Goal: Navigation & Orientation: Find specific page/section

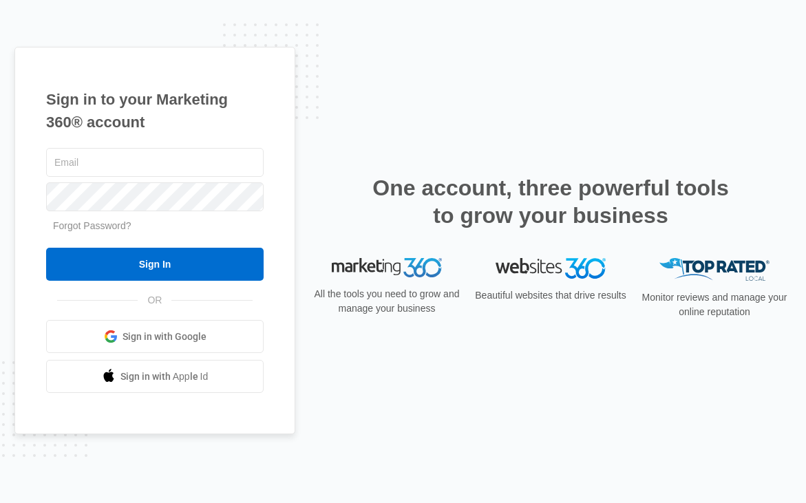
type input "[PERSON_NAME][EMAIL_ADDRESS][PERSON_NAME][DOMAIN_NAME]"
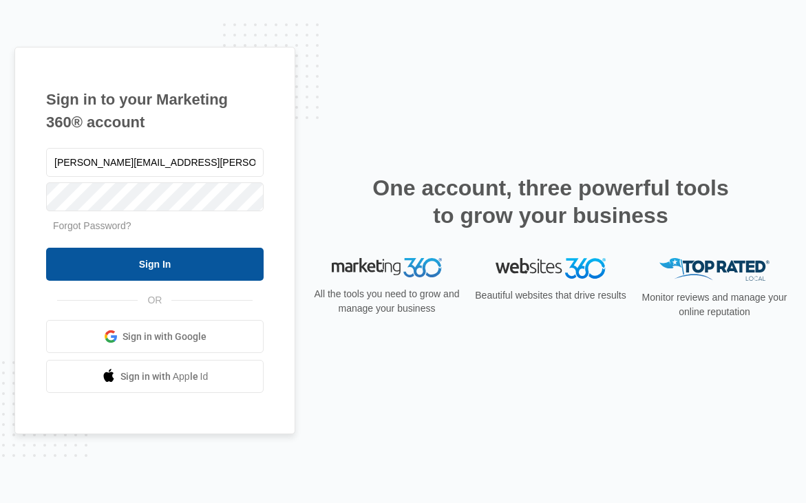
click at [171, 263] on input "Sign In" at bounding box center [154, 264] width 217 height 33
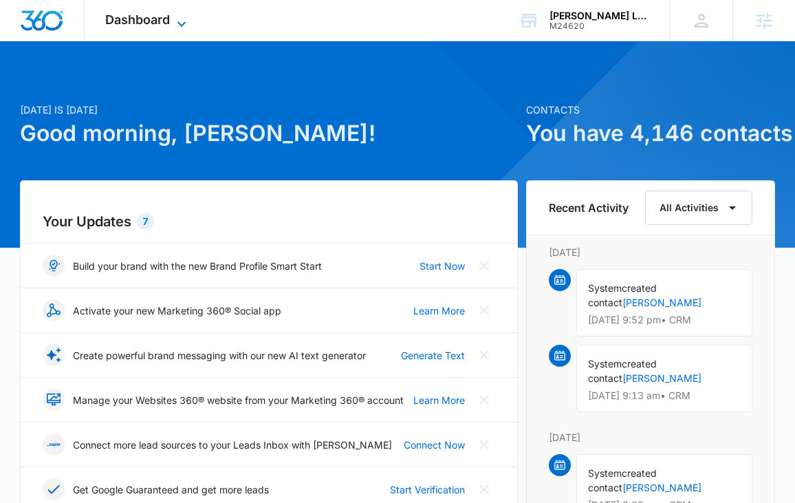
click at [113, 17] on span "Dashboard" at bounding box center [137, 19] width 65 height 14
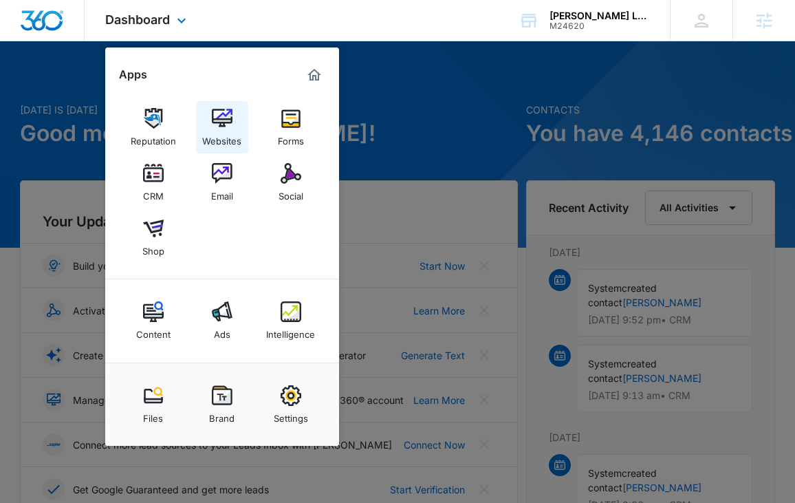
click at [223, 127] on img at bounding box center [222, 118] width 21 height 21
